Goal: Use online tool/utility: Utilize a website feature to perform a specific function

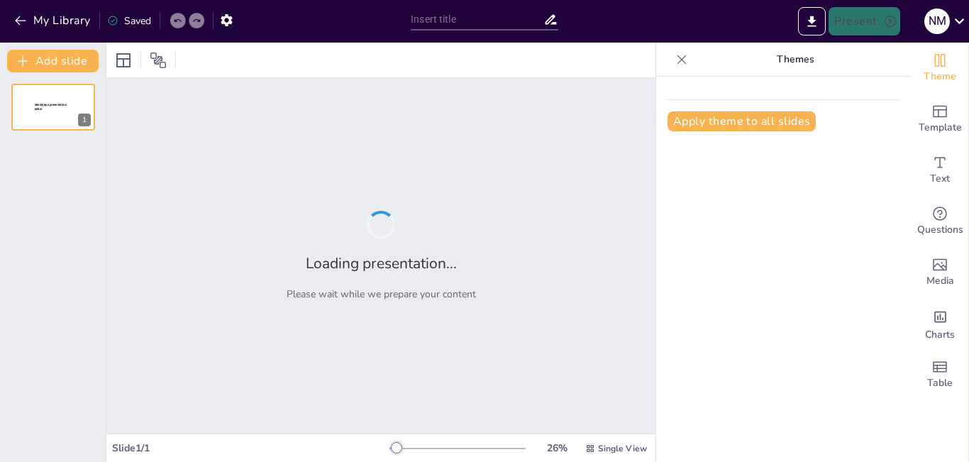
type input "Mewujudkan Kemakmuran Bersama: Agenda Aksi [GEOGRAPHIC_DATA] untuk Koperasi"
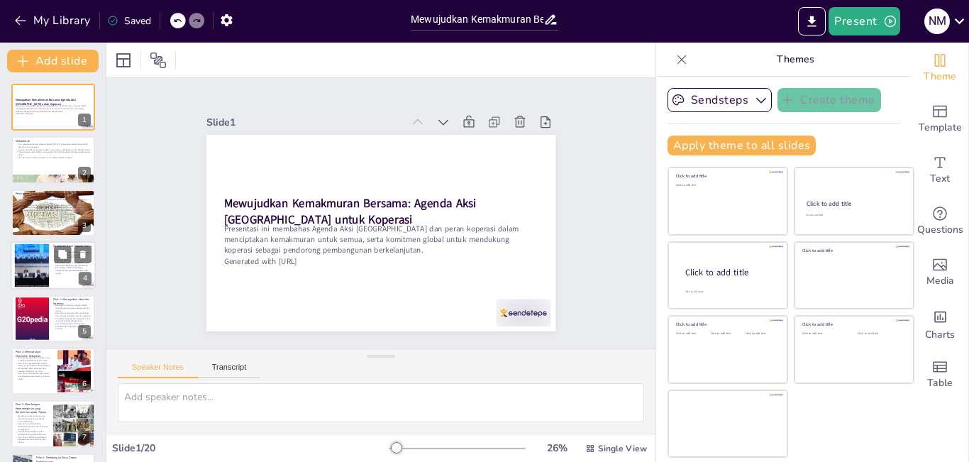
click at [45, 265] on div at bounding box center [32, 265] width 77 height 43
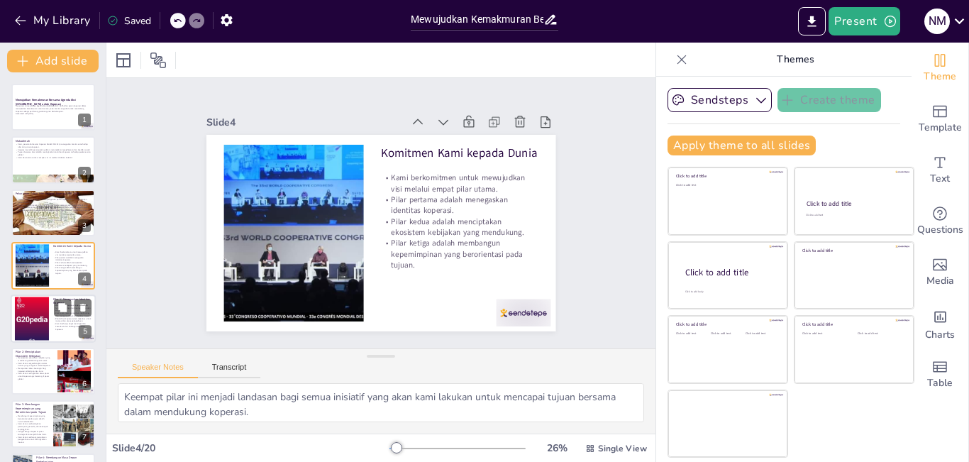
click at [20, 319] on div at bounding box center [32, 318] width 34 height 48
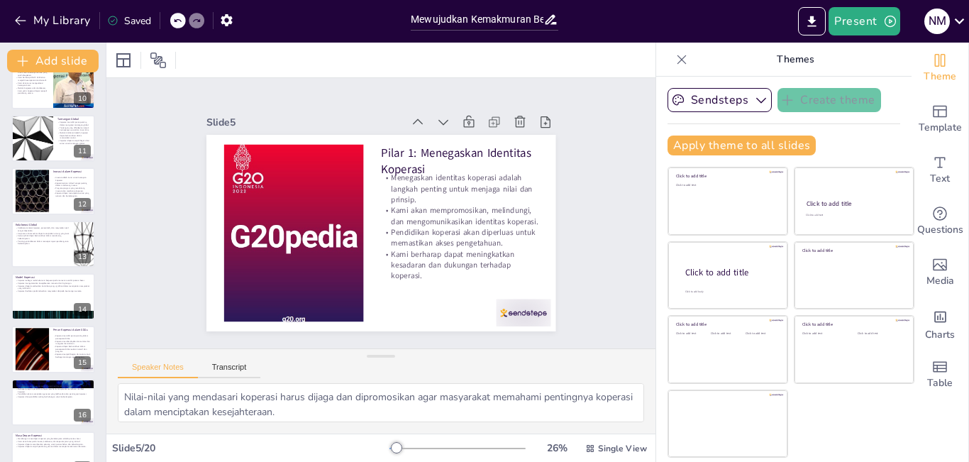
scroll to position [568, 0]
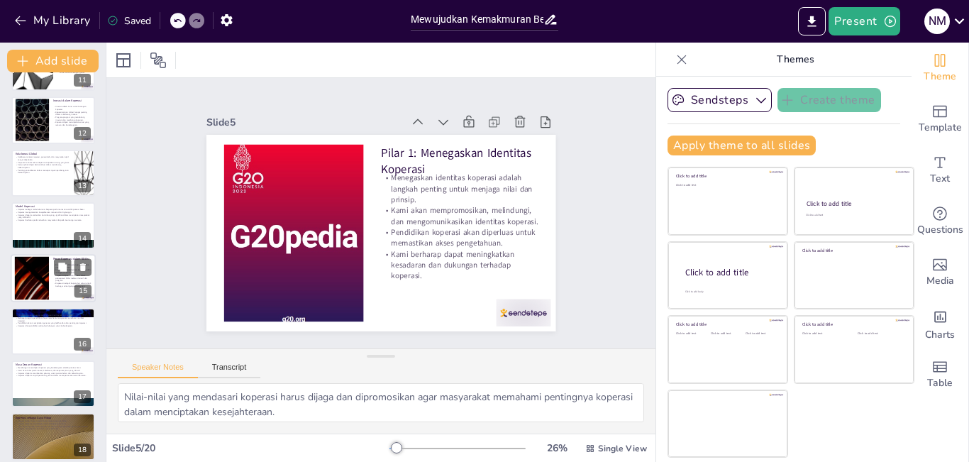
click at [23, 281] on div at bounding box center [32, 278] width 77 height 43
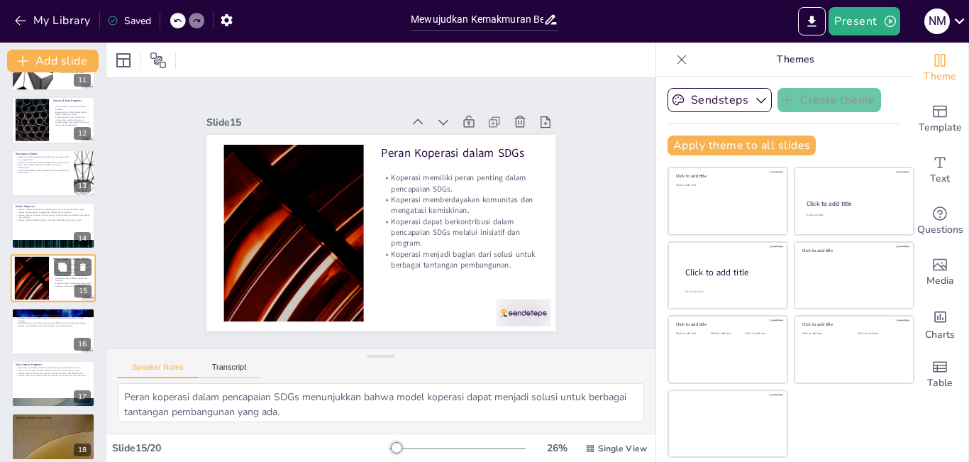
scroll to position [579, 0]
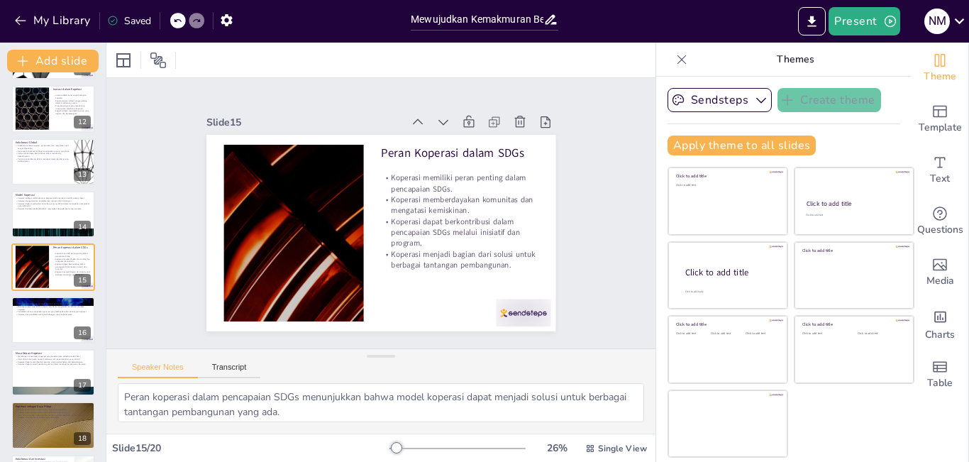
click at [0, 214] on div "Mewujudkan Kemakmuran Bersama: Agenda Aksi [GEOGRAPHIC_DATA] untuk Koperasi Pre…" at bounding box center [53, 30] width 106 height 1050
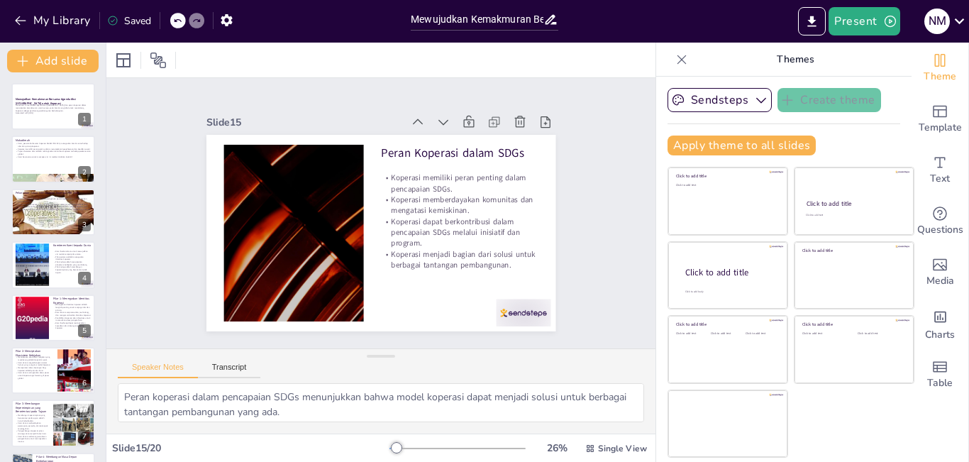
scroll to position [0, 0]
click at [49, 143] on p "Kami, peserta Konferensi Koperasi Global ICA 2024, menegaskan komitmen terhadap…" at bounding box center [53, 145] width 77 height 5
type textarea "Komitmen ini menunjukkan bahwa kami bersatu dalam nilai-nilai yang mendasari ge…"
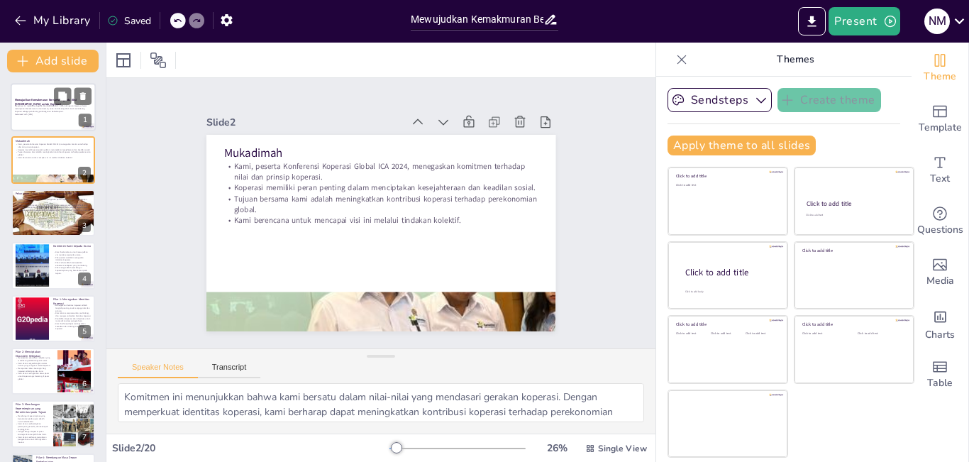
click at [40, 98] on strong "Mewujudkan Kemakmuran Bersama: Agenda Aksi [GEOGRAPHIC_DATA] untuk Koperasi" at bounding box center [46, 102] width 62 height 8
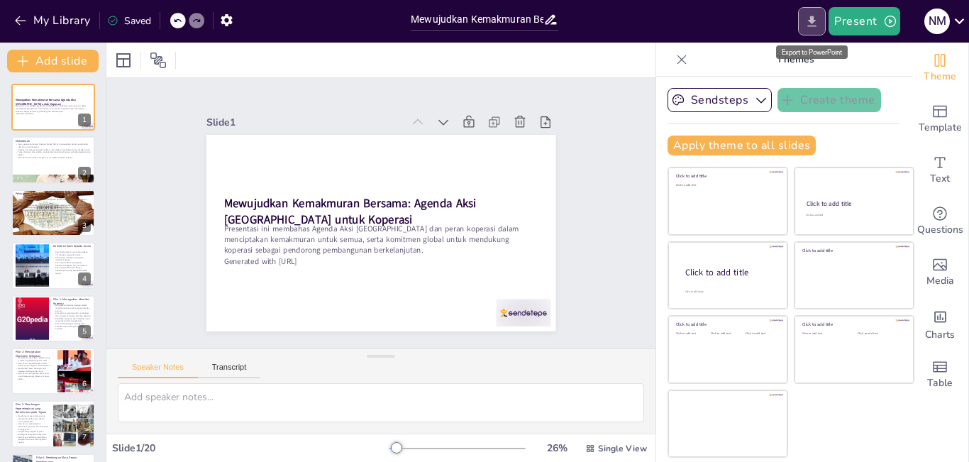
click at [817, 16] on icon "Export to PowerPoint" at bounding box center [812, 21] width 15 height 15
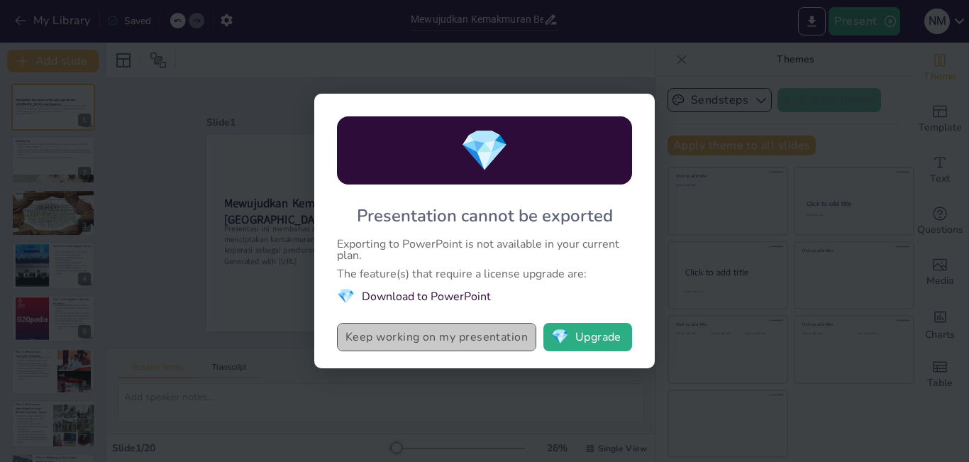
click at [492, 342] on button "Keep working on my presentation" at bounding box center [436, 337] width 199 height 28
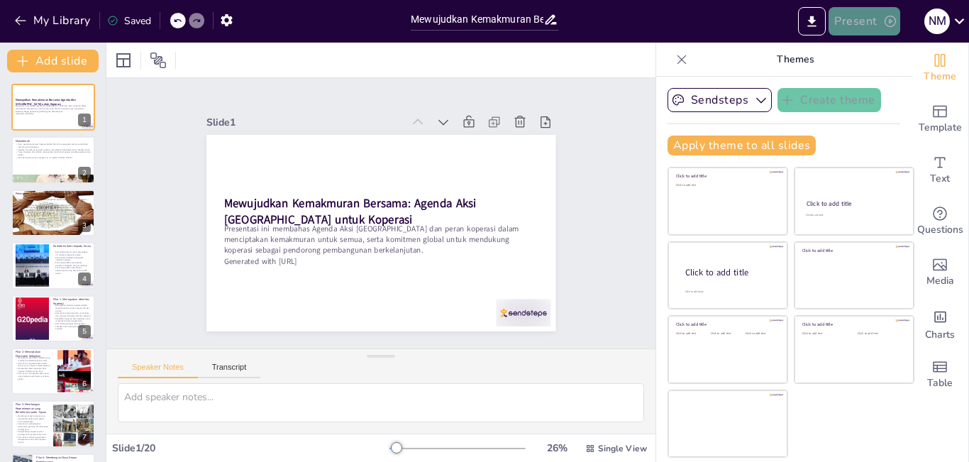
click at [862, 19] on button "Present" at bounding box center [864, 21] width 71 height 28
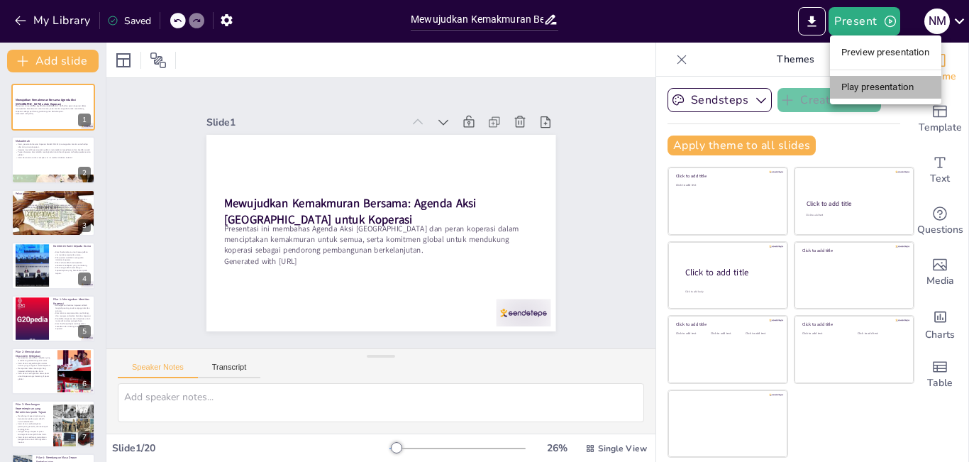
click at [864, 85] on li "Play presentation" at bounding box center [885, 87] width 111 height 23
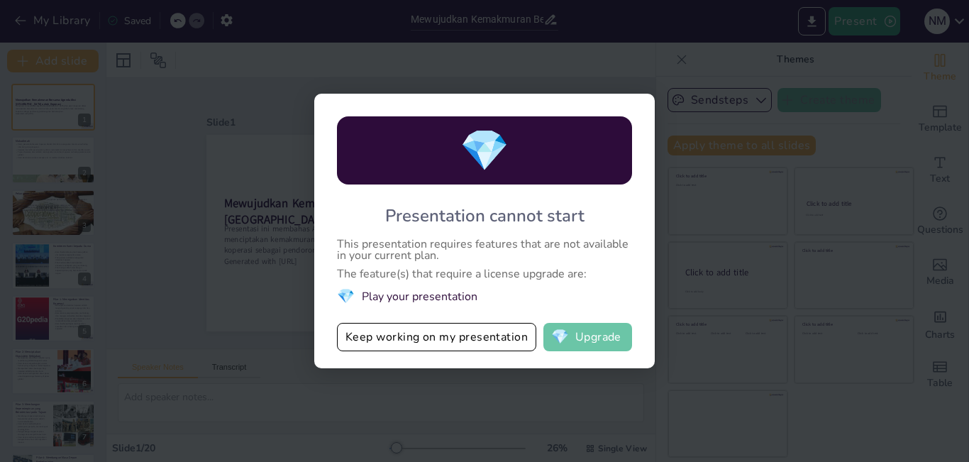
click at [603, 334] on button "💎 Upgrade" at bounding box center [588, 337] width 89 height 28
